Goal: Transaction & Acquisition: Purchase product/service

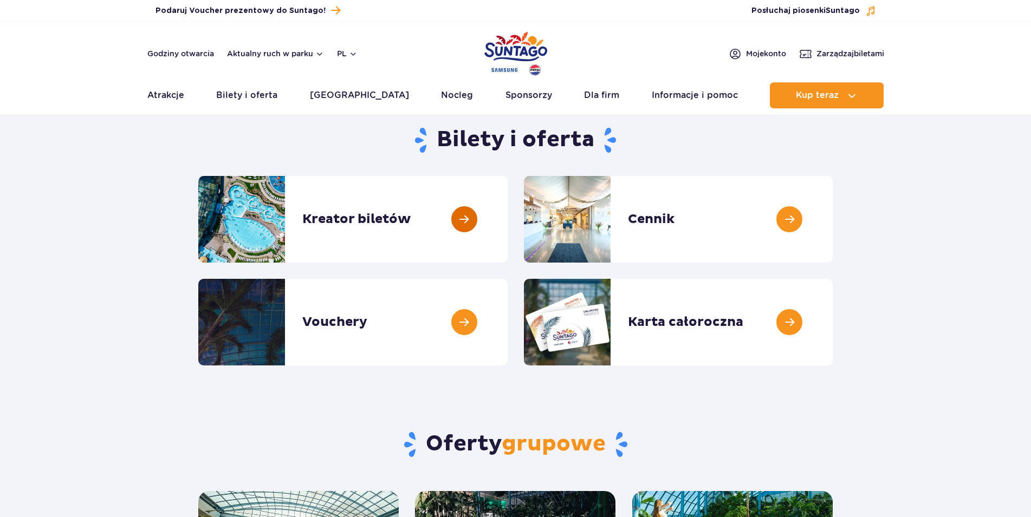
scroll to position [55, 0]
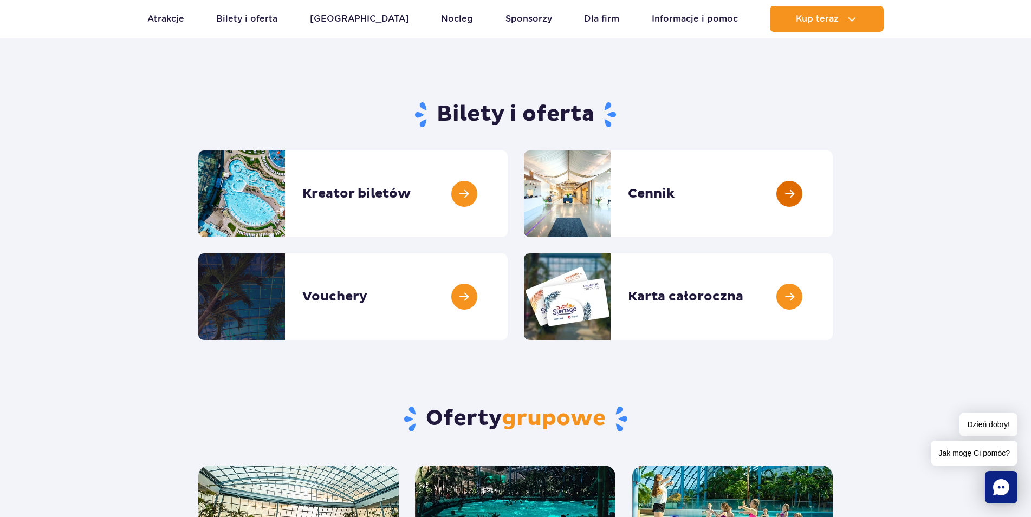
click at [833, 196] on link at bounding box center [833, 194] width 0 height 87
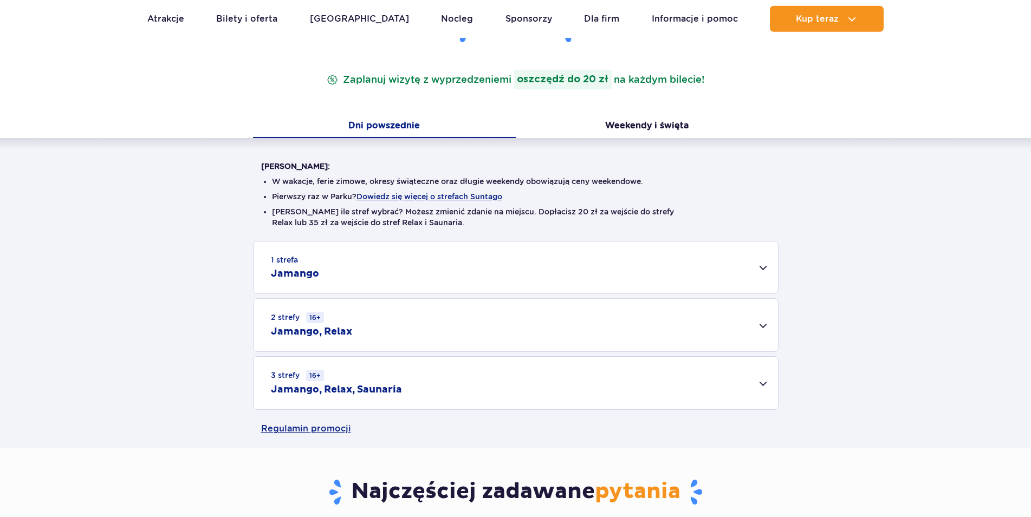
scroll to position [221, 0]
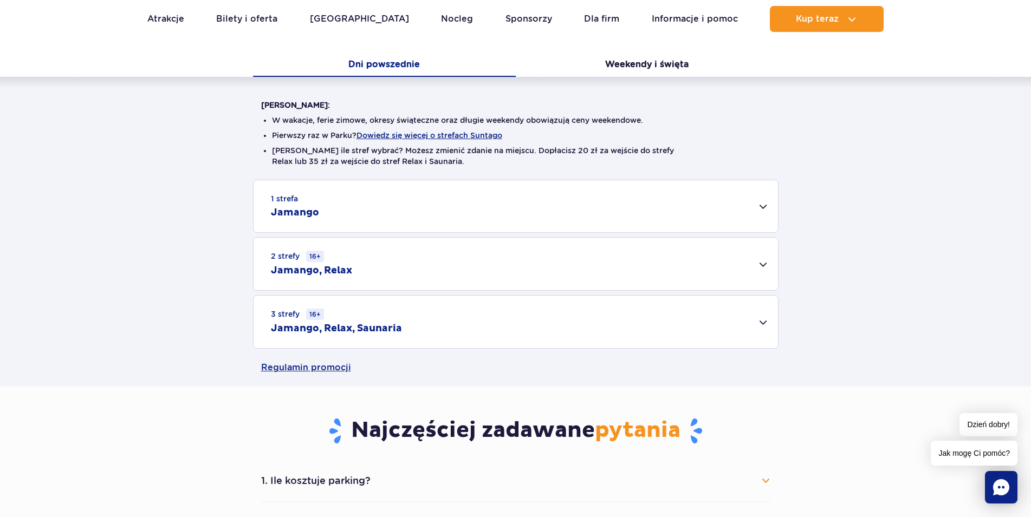
click at [699, 208] on div "1 strefa Jamango" at bounding box center [515, 206] width 524 height 52
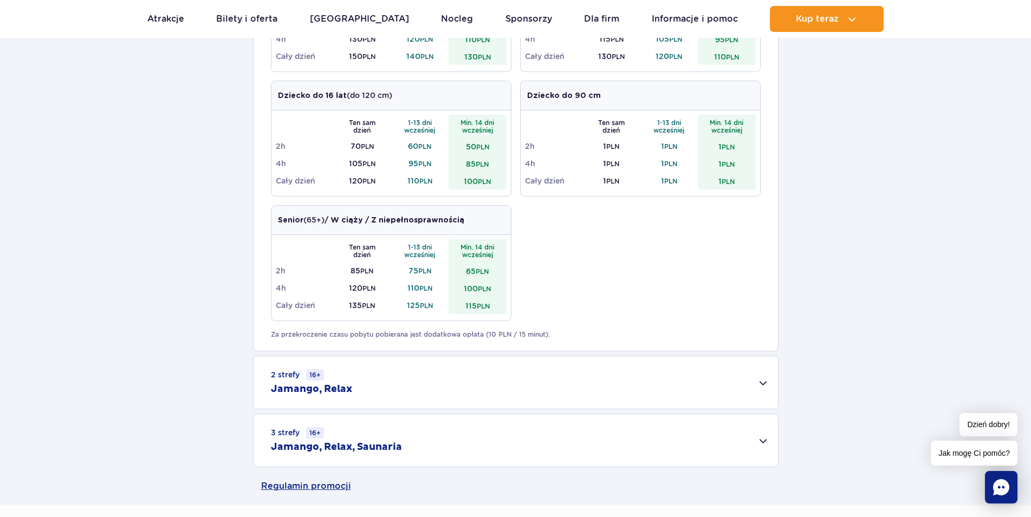
scroll to position [608, 0]
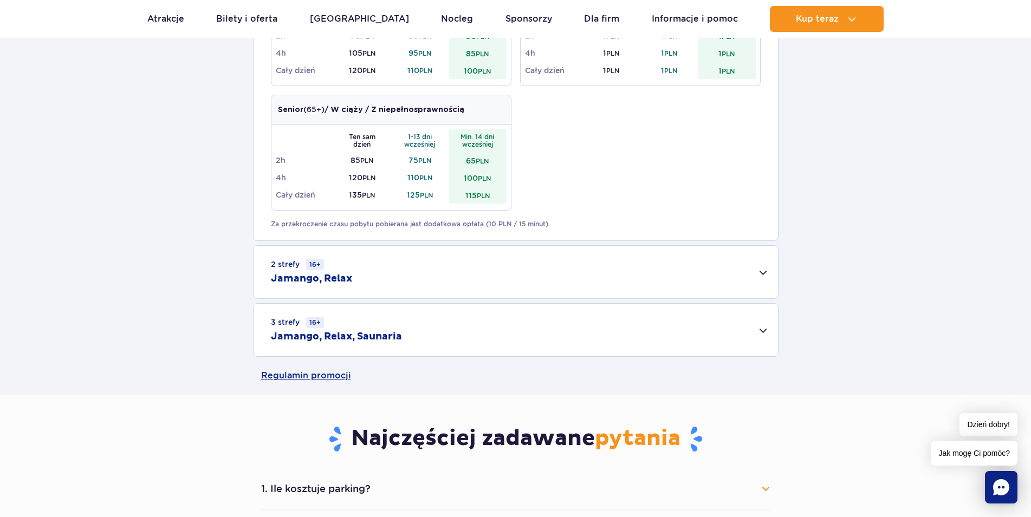
click at [528, 333] on div "3 strefy 16+ Jamango, Relax, Saunaria" at bounding box center [515, 330] width 524 height 53
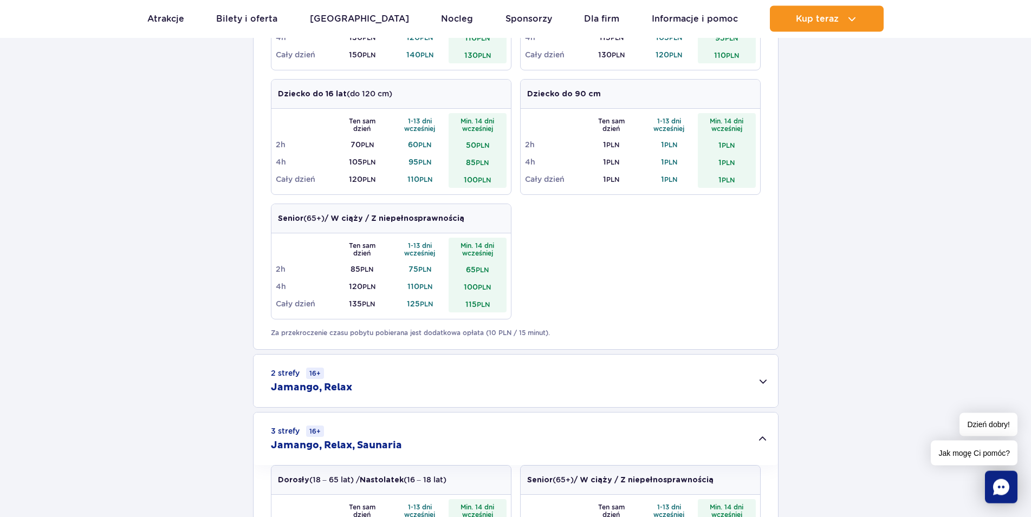
scroll to position [552, 0]
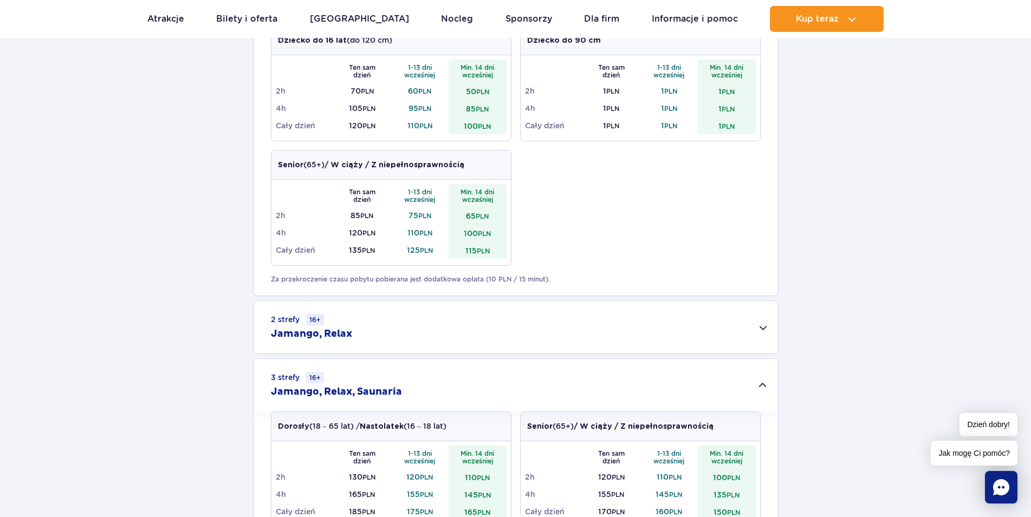
click at [749, 323] on div "2 strefy 16+ Jamango, Relax" at bounding box center [515, 327] width 524 height 53
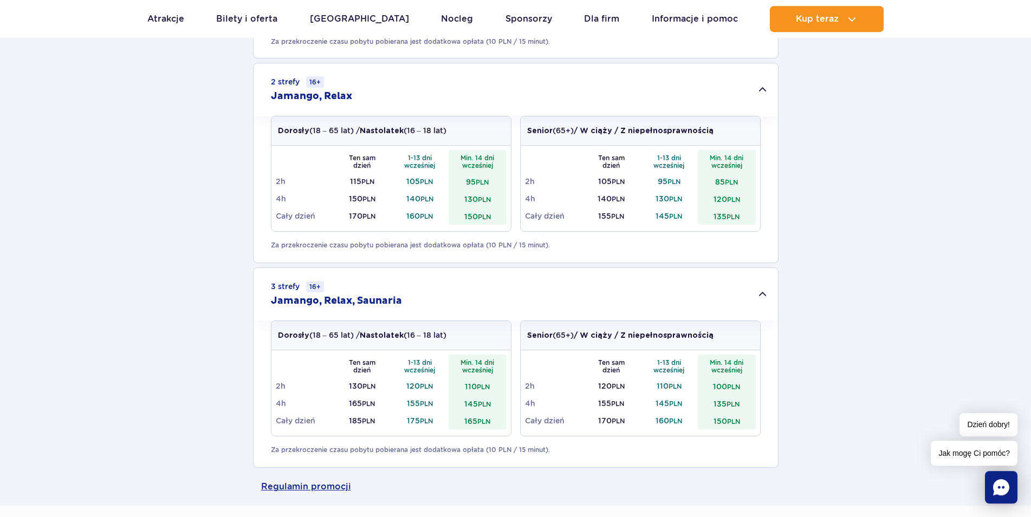
scroll to position [718, 0]
